Goal: Task Accomplishment & Management: Use online tool/utility

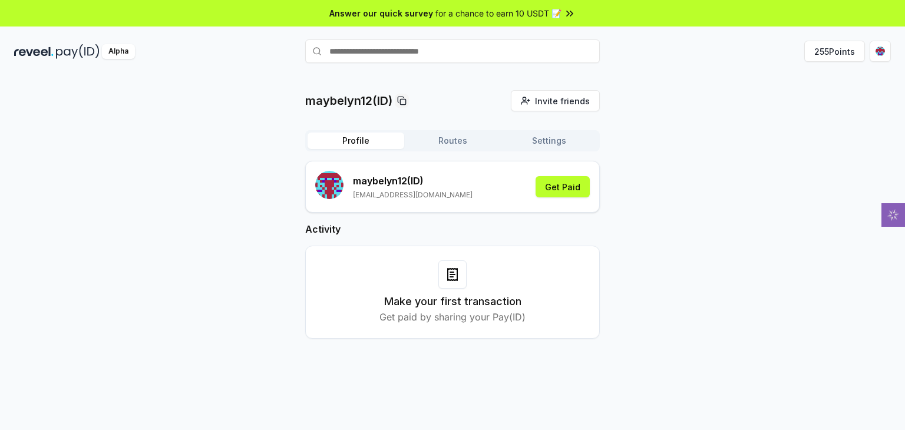
click at [449, 153] on div "Profile Routes Settings maybelyn12 (ID) [EMAIL_ADDRESS][DOMAIN_NAME] Get Paid A…" at bounding box center [452, 243] width 295 height 227
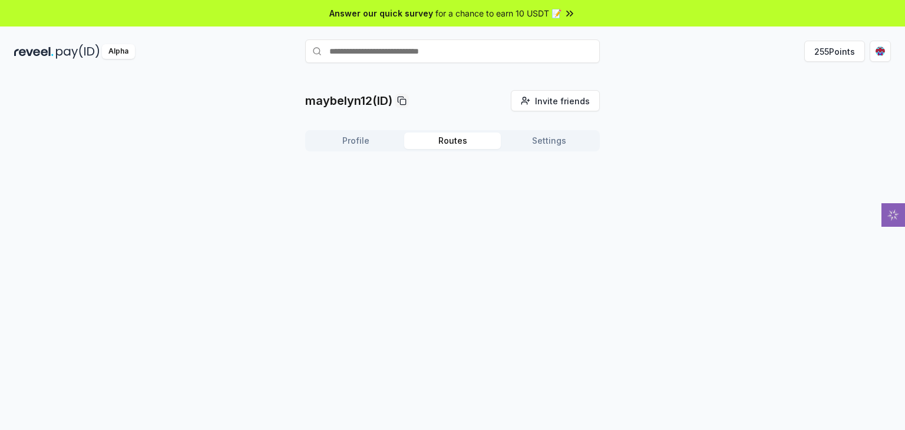
click at [462, 147] on button "Routes" at bounding box center [452, 141] width 97 height 16
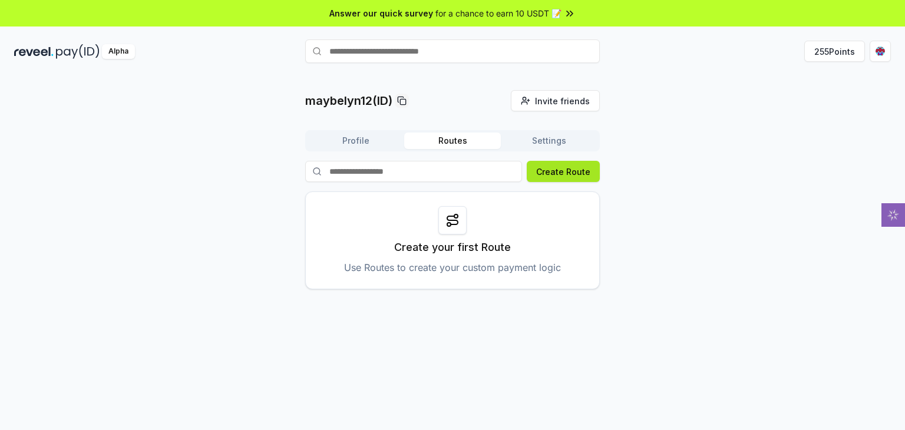
click at [551, 180] on button "Create Route" at bounding box center [563, 171] width 73 height 21
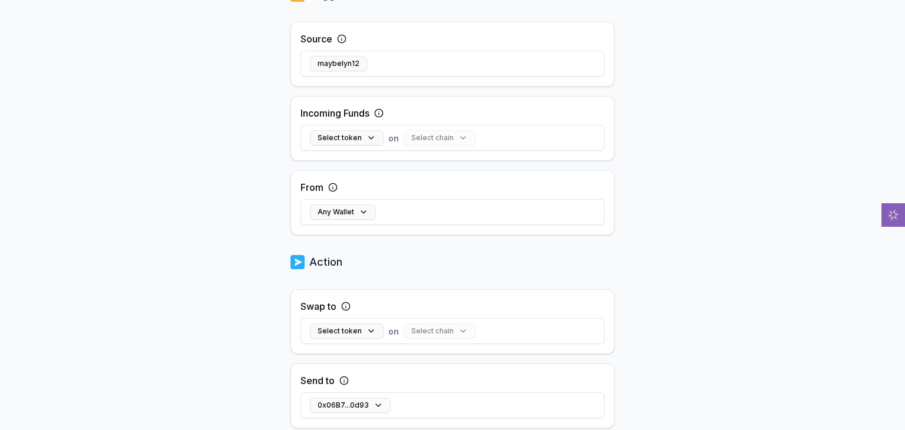
scroll to position [328, 0]
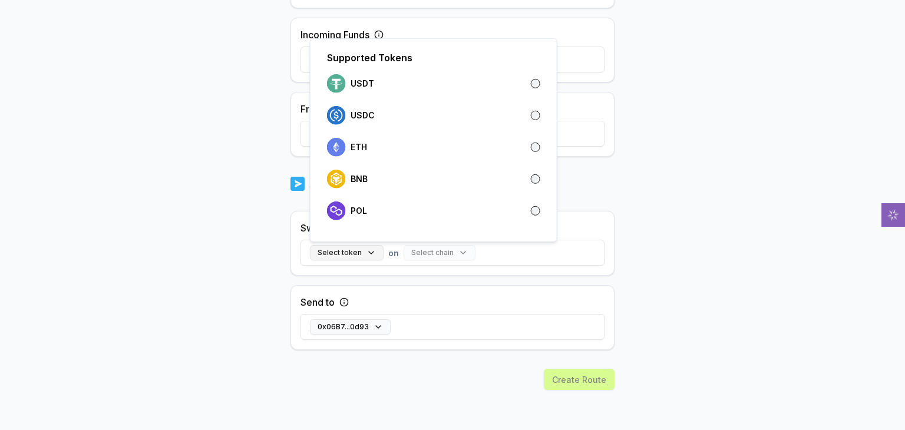
click at [335, 256] on button "Select token" at bounding box center [347, 252] width 74 height 15
click at [371, 80] on p "USDT" at bounding box center [363, 83] width 24 height 9
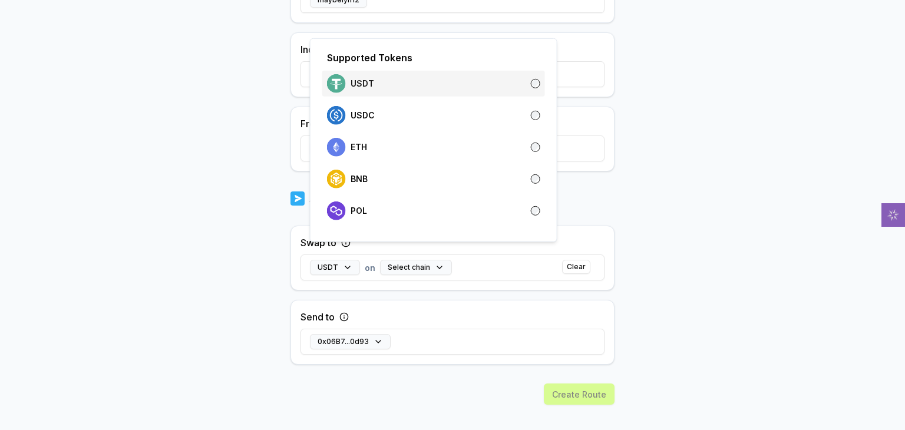
scroll to position [343, 0]
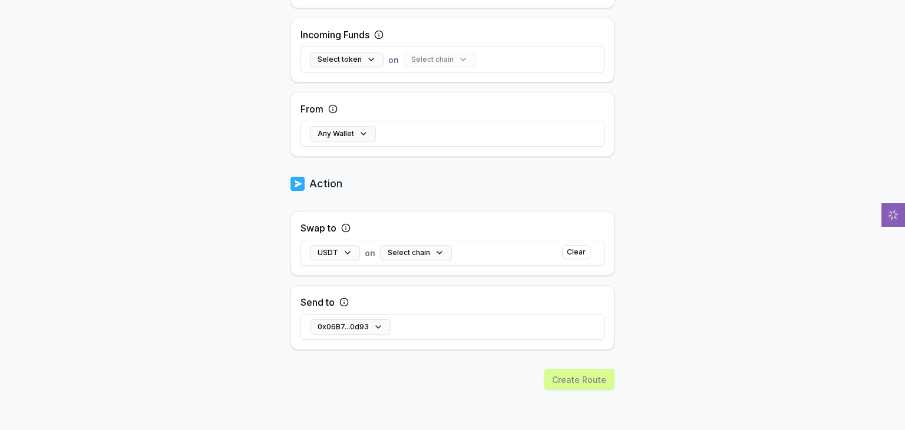
click at [502, 315] on div "0x06B7...0d93" at bounding box center [452, 327] width 304 height 34
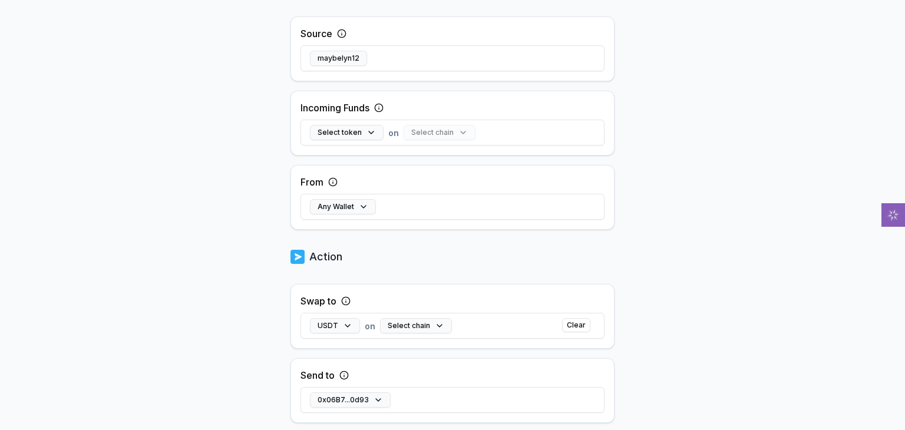
scroll to position [261, 0]
